Goal: Information Seeking & Learning: Learn about a topic

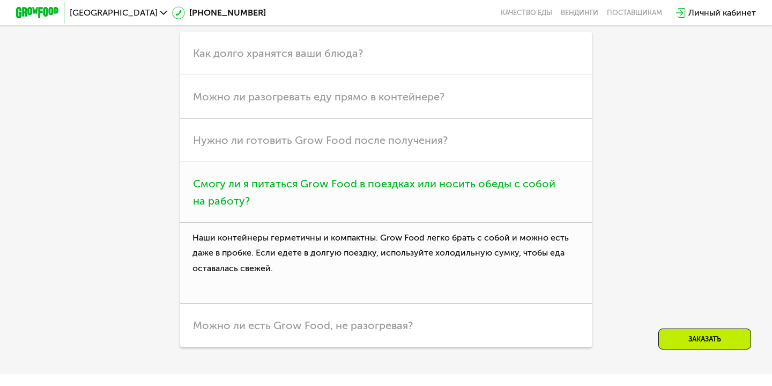
scroll to position [2682, 0]
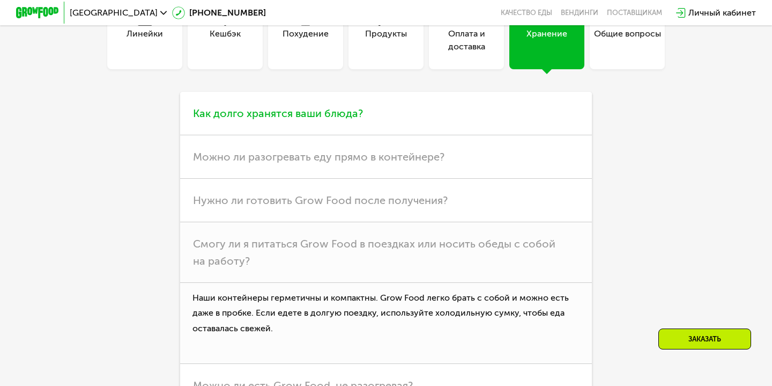
click at [253, 116] on span "Как долго хранятся ваши блюда?" at bounding box center [278, 113] width 170 height 13
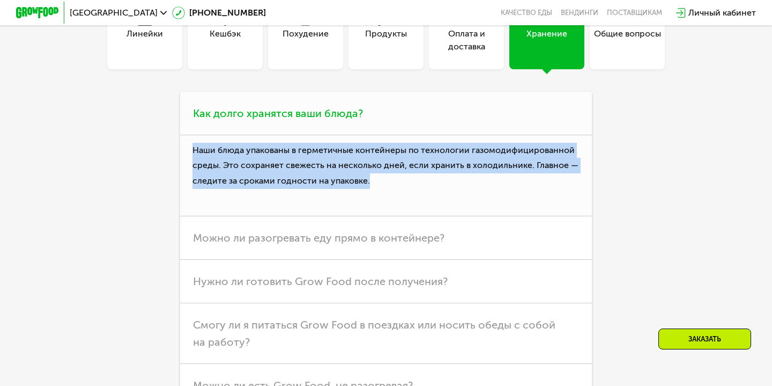
drag, startPoint x: 188, startPoint y: 151, endPoint x: 371, endPoint y: 176, distance: 184.6
click at [371, 176] on p "Наши блюда упакованы в герметичные контейнеры по технологии газомодифицированно…" at bounding box center [386, 175] width 412 height 81
copy p "Наши блюда упакованы в герметичные контейнеры по технологии газомодифицированно…"
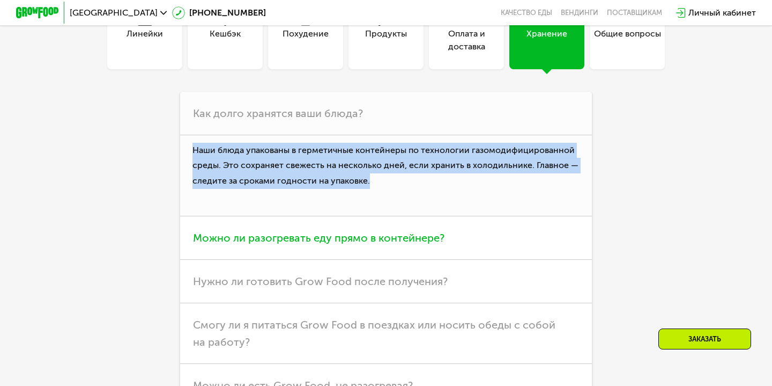
click at [265, 255] on h3 "Можно ли разогревать еду прямо в контейнере?" at bounding box center [386, 237] width 412 height 43
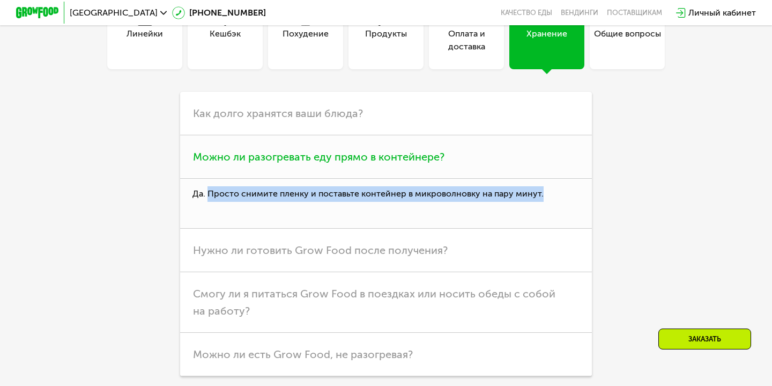
drag, startPoint x: 209, startPoint y: 192, endPoint x: 573, endPoint y: 191, distance: 364.1
click at [573, 191] on p "Да. Просто снимите пленку и поставьте контейнер в микроволновку на пару минут." at bounding box center [386, 204] width 412 height 50
copy p "Просто снимите пленку и поставьте контейнер в микроволновку на пару минут."
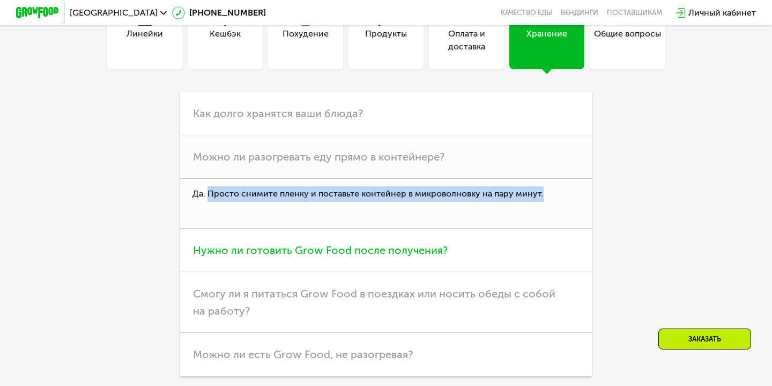
click at [293, 249] on span "Нужно ли готовить Grow Food после получения?" at bounding box center [320, 249] width 255 height 13
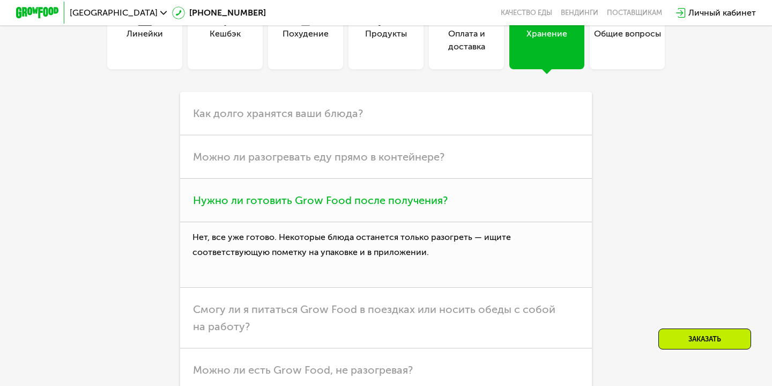
scroll to position [2751, 0]
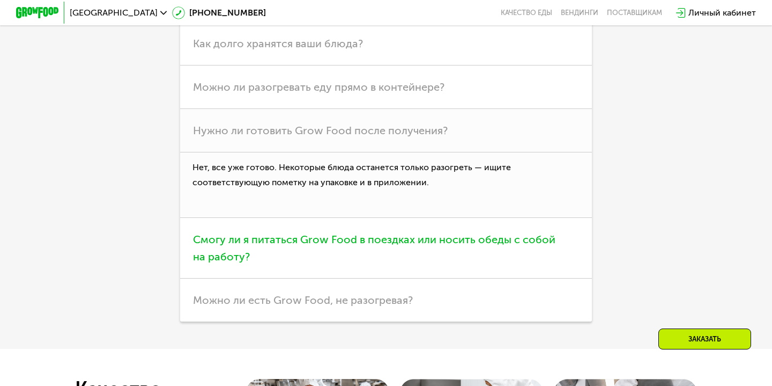
click at [261, 255] on h3 "Смогу ли я питаться Grow Food в поездках или носить обеды с собой на работу?" at bounding box center [386, 248] width 412 height 61
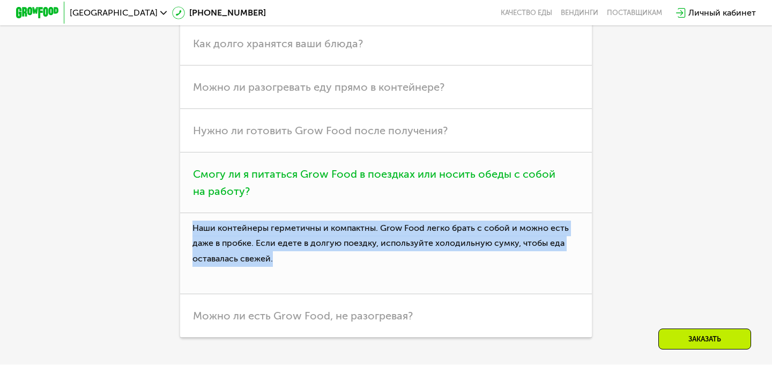
drag, startPoint x: 194, startPoint y: 222, endPoint x: 298, endPoint y: 253, distance: 107.9
click at [298, 253] on p "Наши контейнеры герметичны и компактны. Grow Food легко брать с собой и можно е…" at bounding box center [386, 253] width 412 height 81
copy p "Наши контейнеры герметичны и компактны. Grow Food легко брать с собой и можно е…"
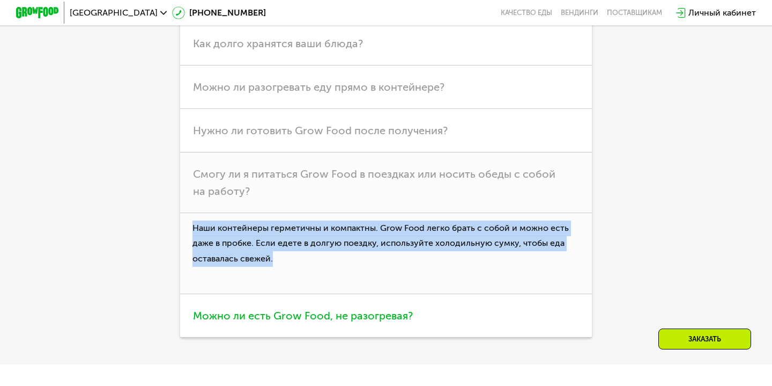
click at [273, 294] on h3 "Можно ли есть Grow Food, не разогревая?" at bounding box center [386, 315] width 412 height 43
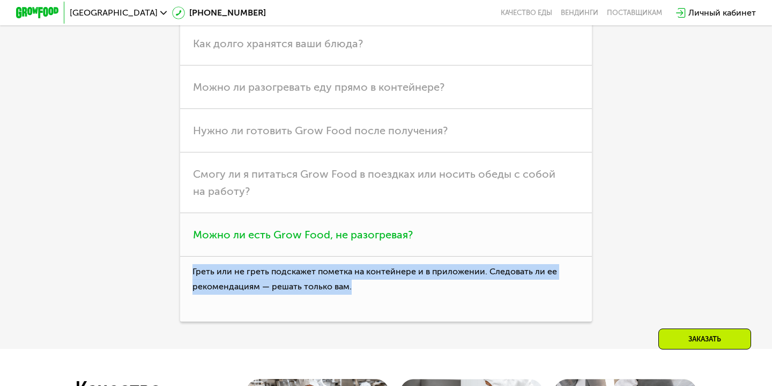
drag, startPoint x: 357, startPoint y: 290, endPoint x: 181, endPoint y: 272, distance: 177.3
click at [181, 272] on p "Греть или не греть подскажет пометка на контейнере и в приложении. Следовать ли…" at bounding box center [386, 289] width 412 height 66
copy p "Греть или не греть подскажет пометка на контейнере и в приложении. Следовать ли…"
